Goal: Transaction & Acquisition: Purchase product/service

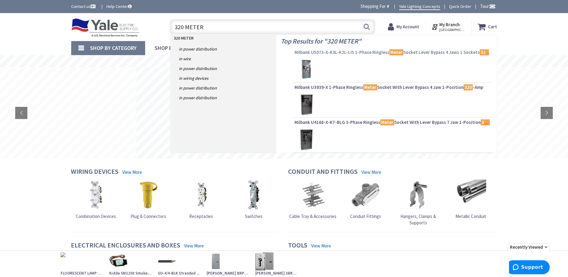
type input "320 METER"
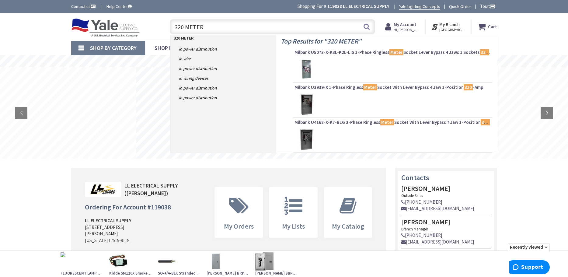
click at [364, 54] on span "Milbank U5073-X-K3L-K2L-LIS 1-Phase Ringless Meter Socket Lever Bypass 4 Jaws 1…" at bounding box center [392, 52] width 196 height 6
